Goal: Task Accomplishment & Management: Use online tool/utility

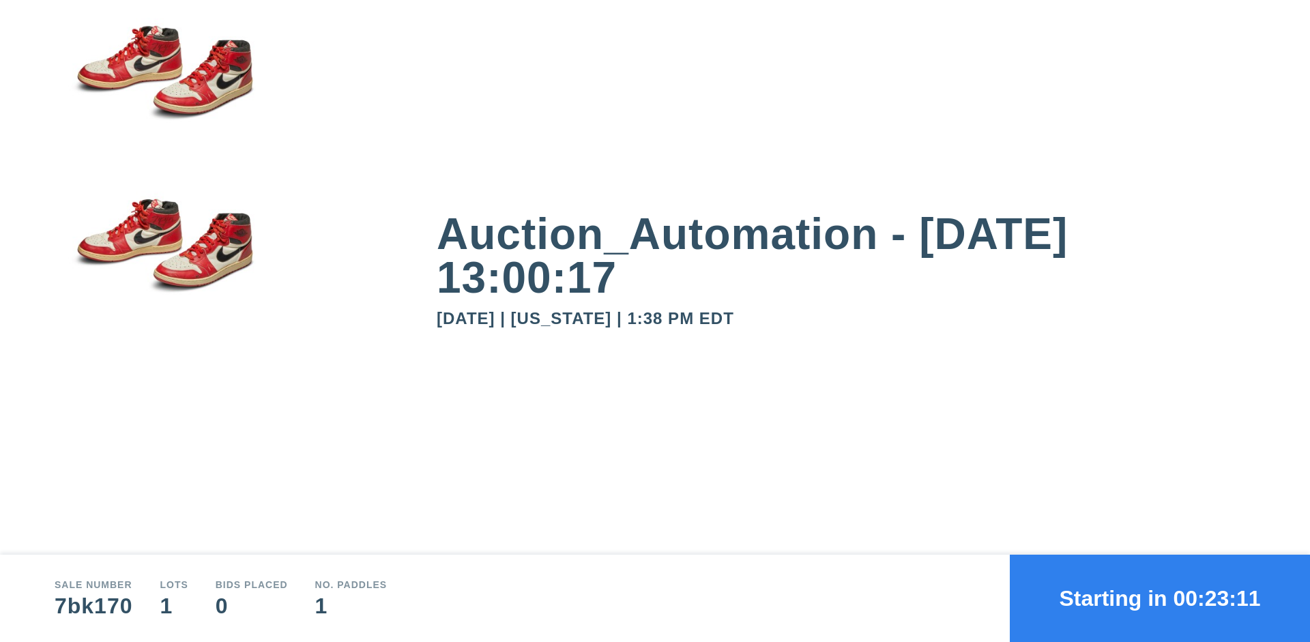
click at [1160, 599] on button "Starting in 00:23:11" at bounding box center [1160, 598] width 300 height 87
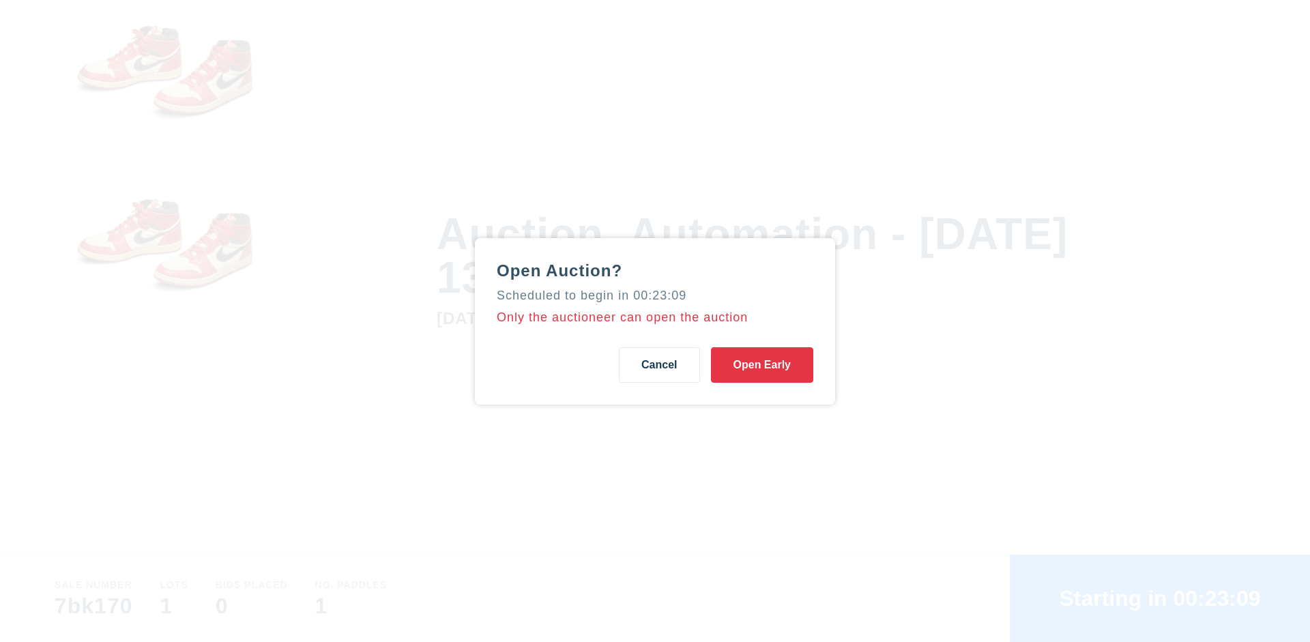
click at [762, 364] on button "Open Early" at bounding box center [762, 364] width 102 height 35
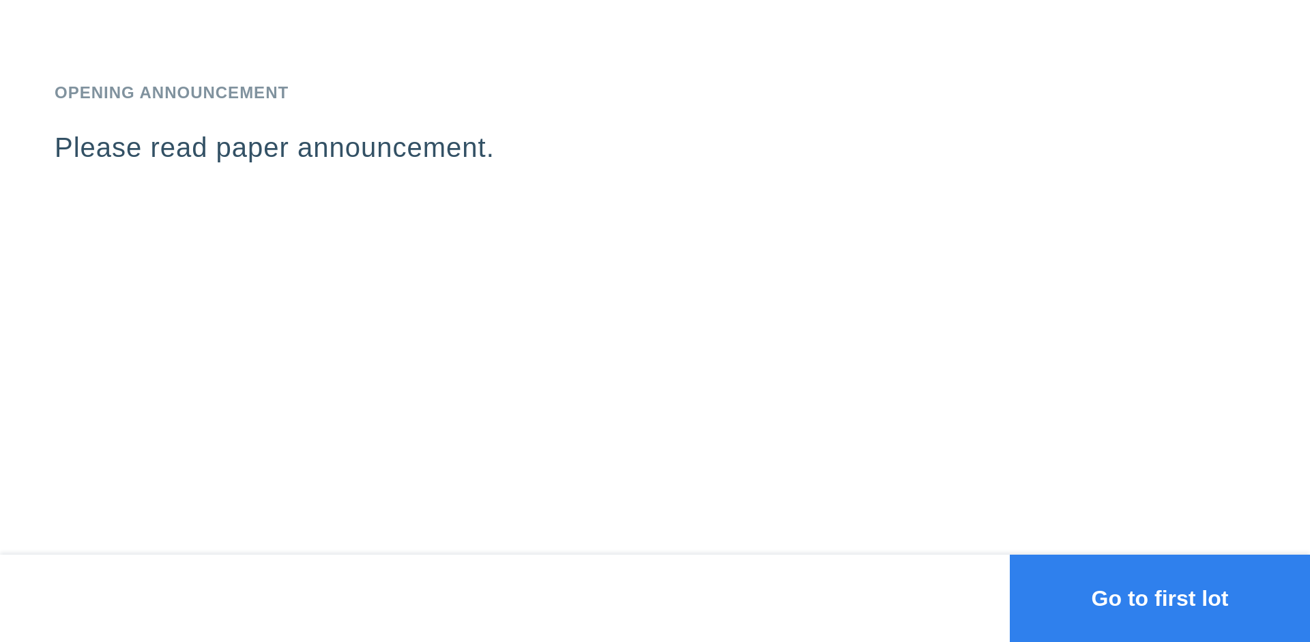
click at [1160, 599] on button "Go to first lot" at bounding box center [1160, 598] width 300 height 87
